Goal: Check status: Check status

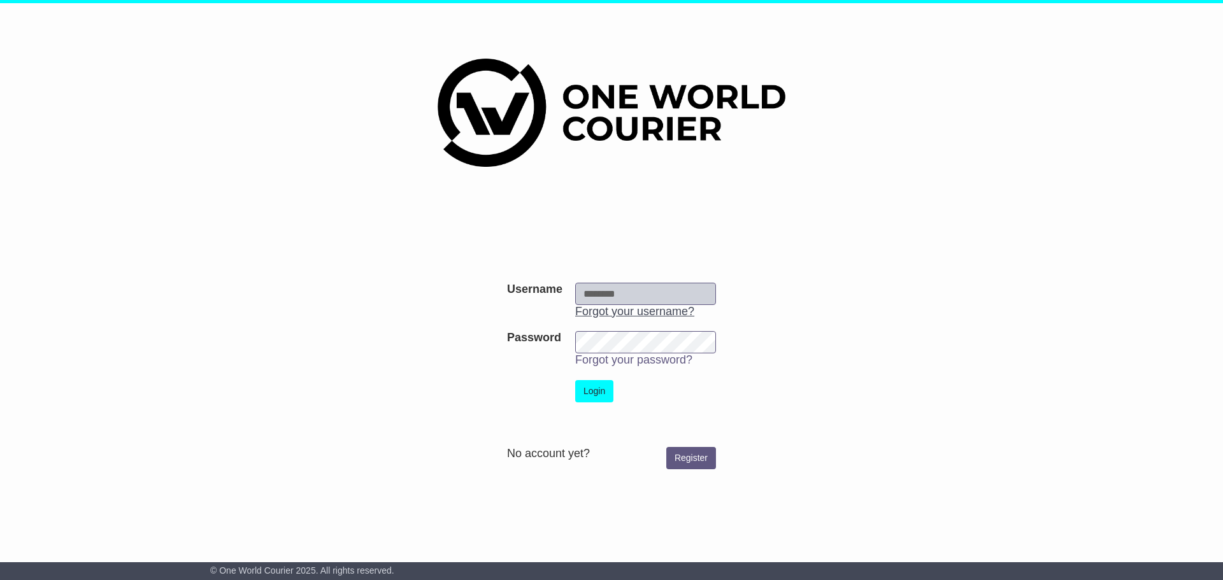
type input "**********"
click at [582, 390] on button "Login" at bounding box center [594, 391] width 38 height 22
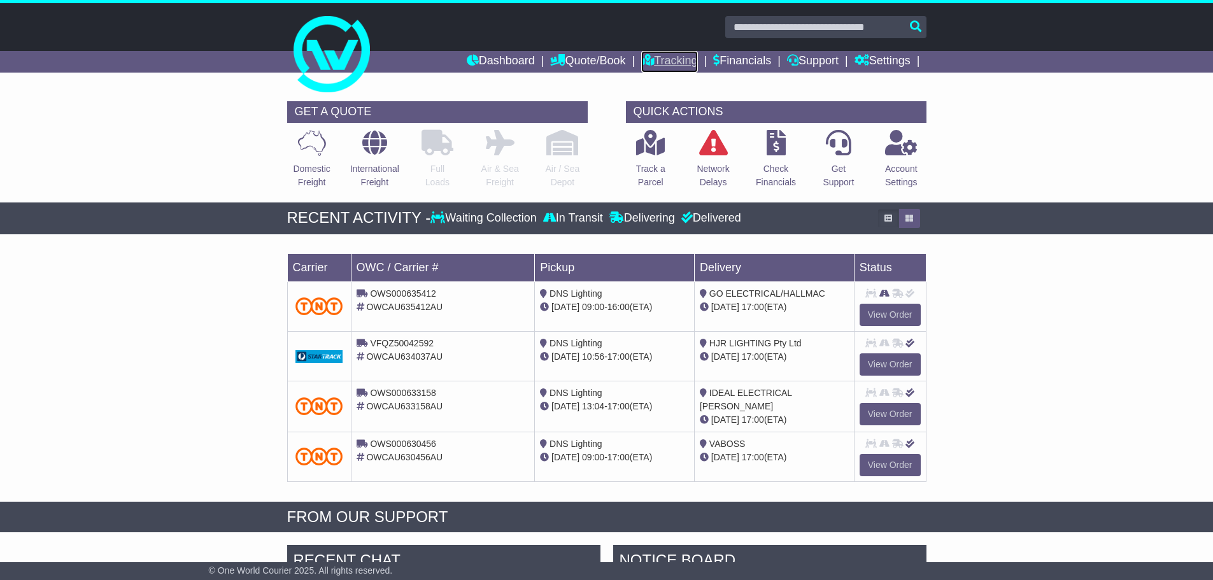
click at [654, 60] on link "Tracking" at bounding box center [669, 62] width 56 height 22
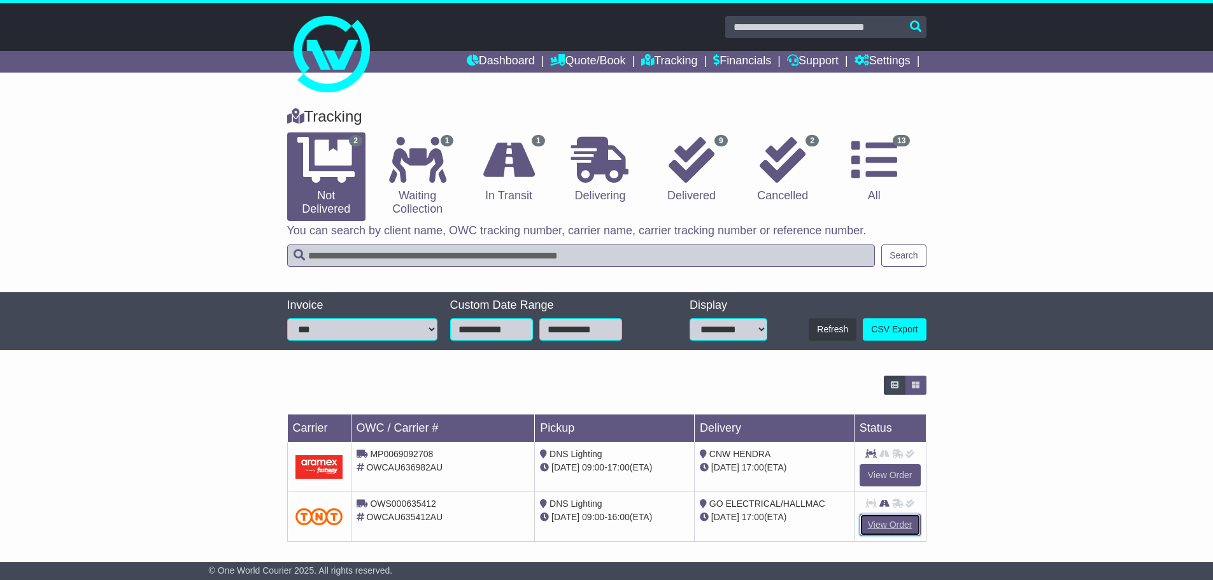
click at [889, 517] on link "View Order" at bounding box center [890, 525] width 61 height 22
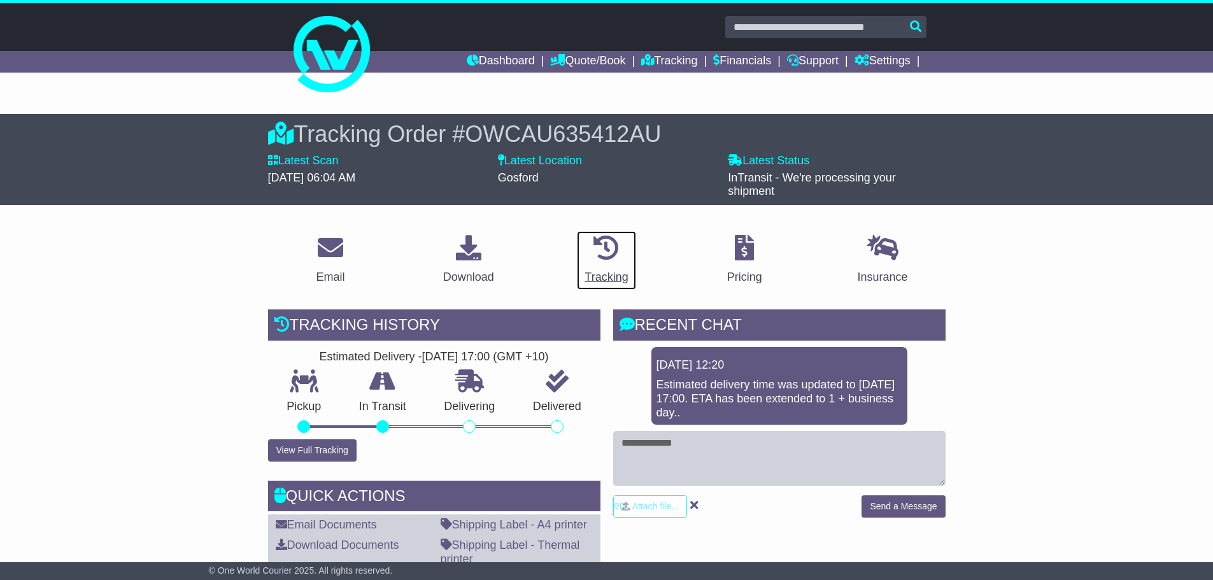
click at [608, 271] on div "Tracking" at bounding box center [606, 277] width 43 height 17
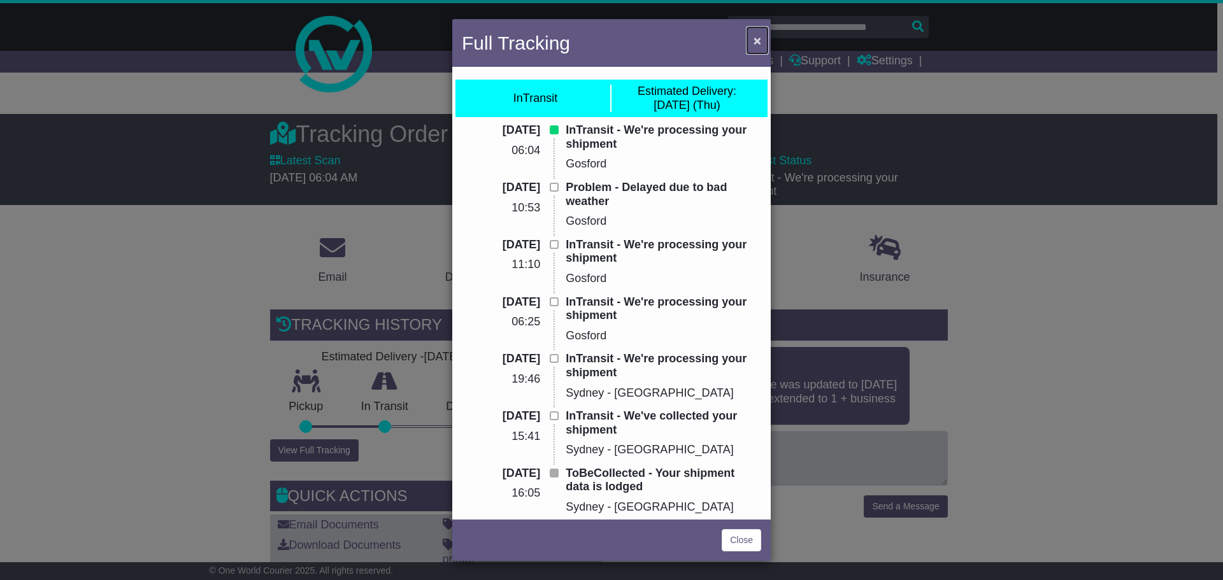
click at [757, 45] on span "×" at bounding box center [758, 40] width 8 height 15
